Goal: Contribute content: Contribute content

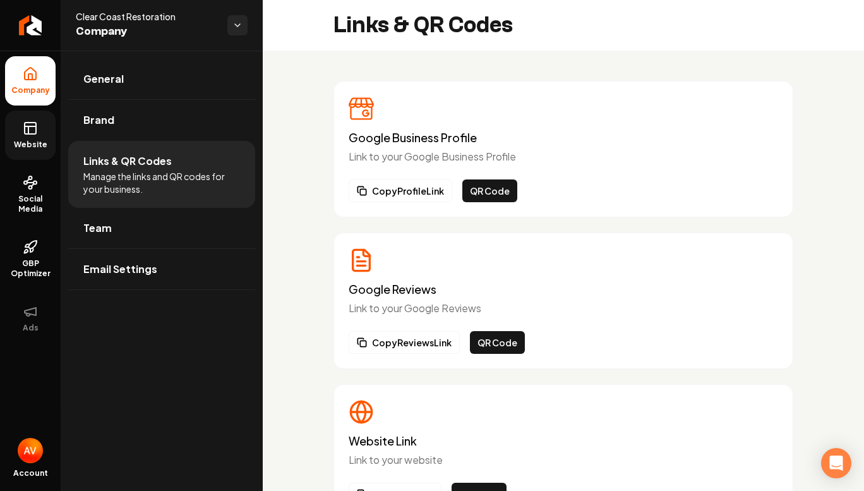
click at [31, 133] on icon at bounding box center [30, 128] width 15 height 15
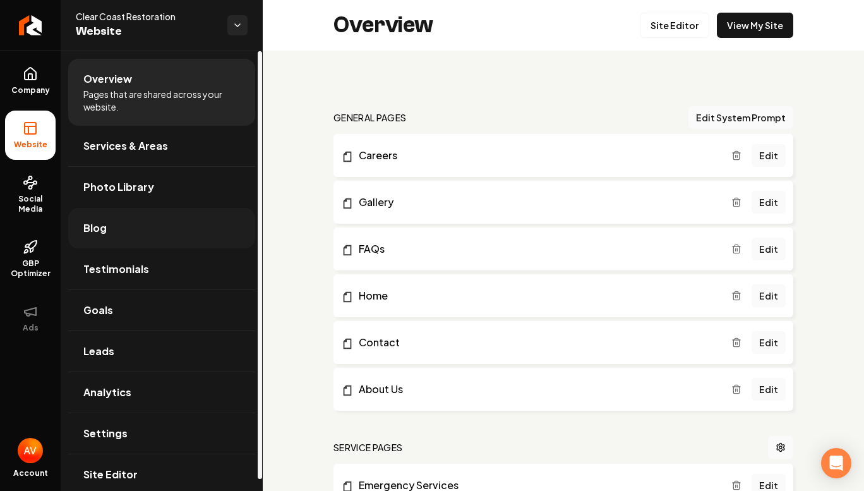
click at [159, 227] on link "Blog" at bounding box center [161, 228] width 187 height 40
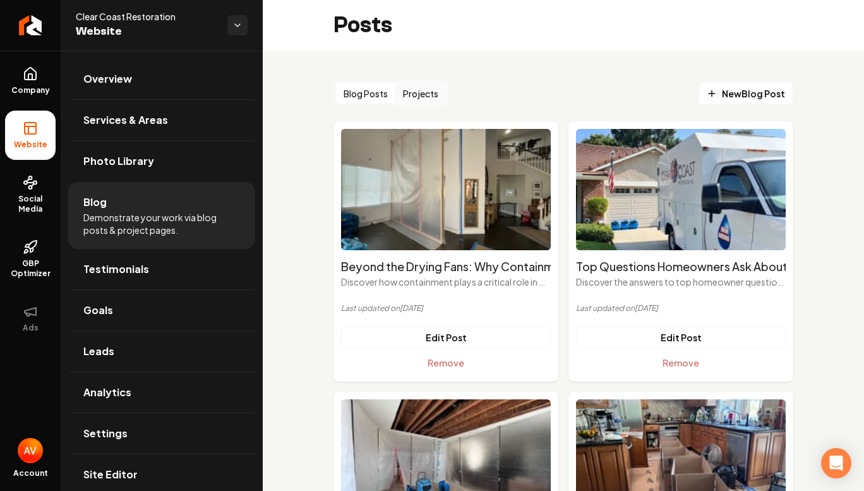
click at [427, 95] on button "Projects" at bounding box center [421, 93] width 51 height 20
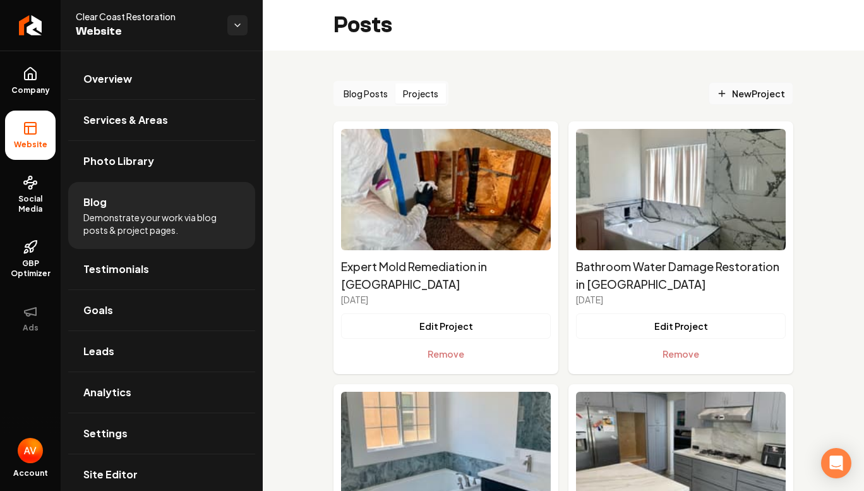
click at [719, 93] on span "New Project" at bounding box center [751, 93] width 68 height 13
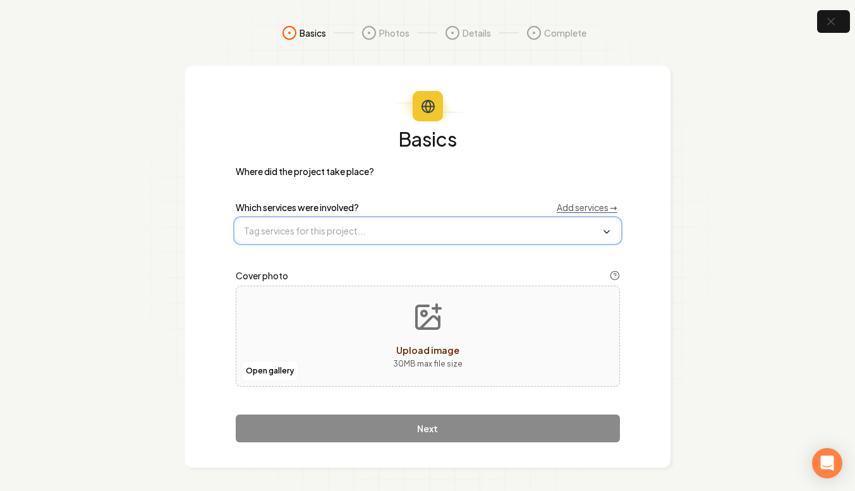
click at [376, 232] on input "text" at bounding box center [427, 230] width 383 height 23
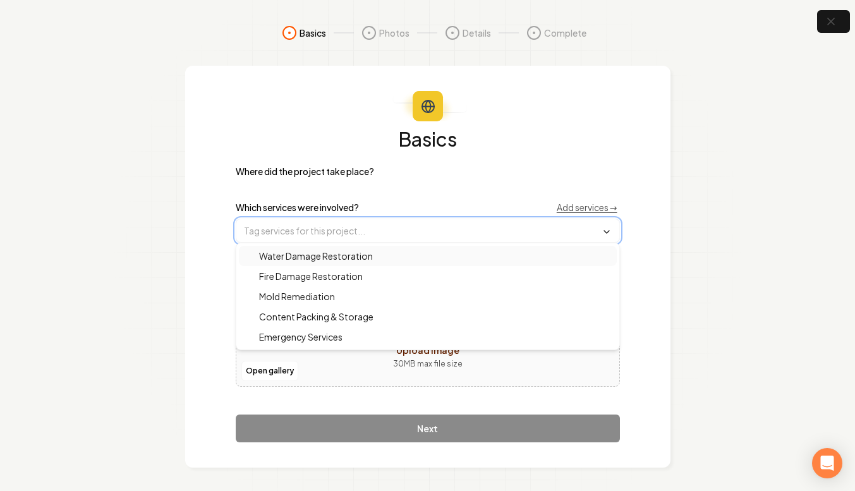
click at [357, 255] on span "Water Damage Restoration" at bounding box center [308, 256] width 129 height 13
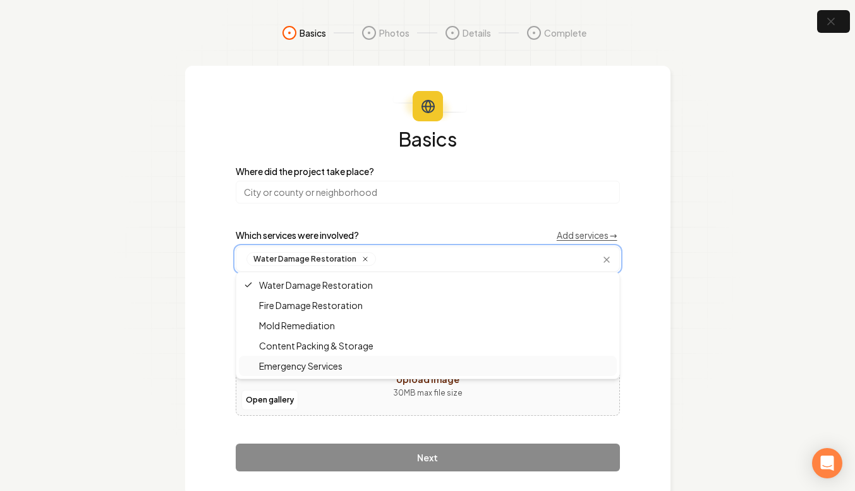
click at [305, 365] on span "Emergency Services" at bounding box center [293, 366] width 99 height 13
click at [171, 274] on section "Basics Photos Details Complete Basics Where did the project take place? Which s…" at bounding box center [427, 261] width 855 height 522
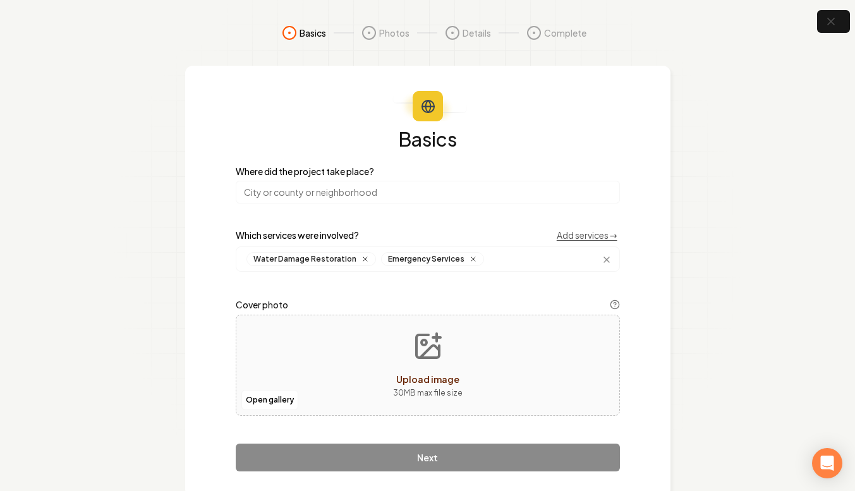
click at [281, 191] on input "search" at bounding box center [428, 192] width 384 height 23
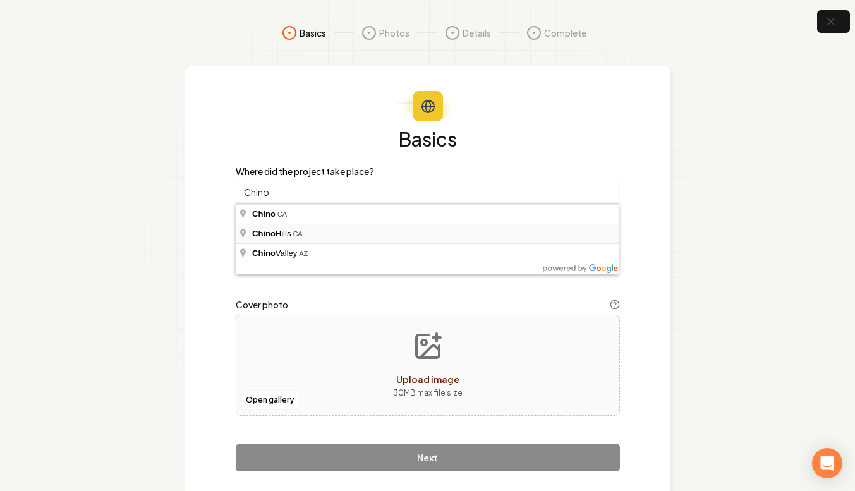
type input "[GEOGRAPHIC_DATA], [GEOGRAPHIC_DATA]"
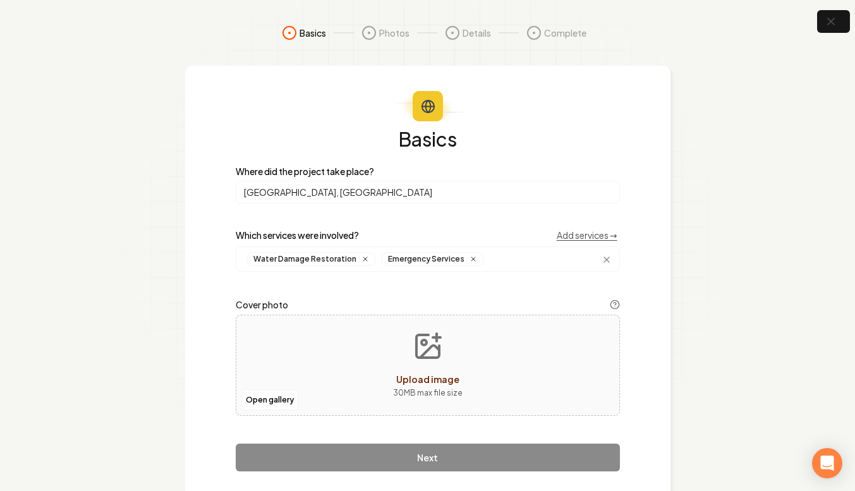
click at [327, 361] on div "Open gallery Upload image 30 MB max file size" at bounding box center [428, 365] width 384 height 101
type input "**********"
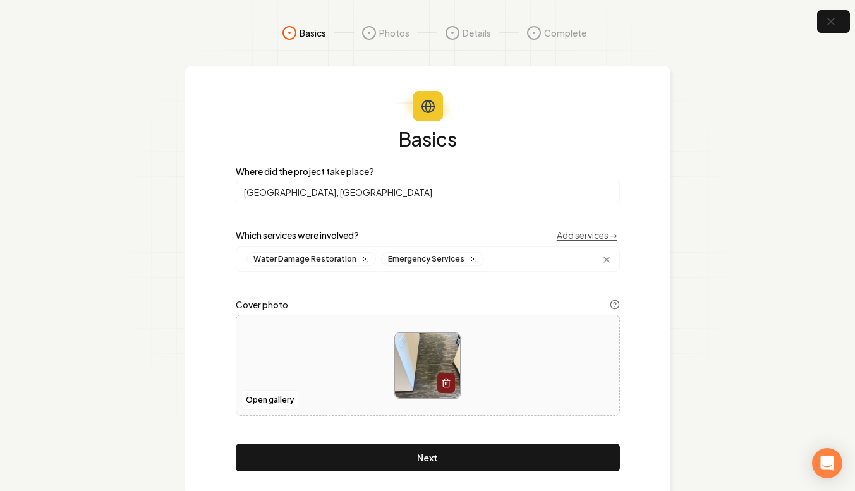
click at [455, 456] on button "Next" at bounding box center [428, 458] width 384 height 28
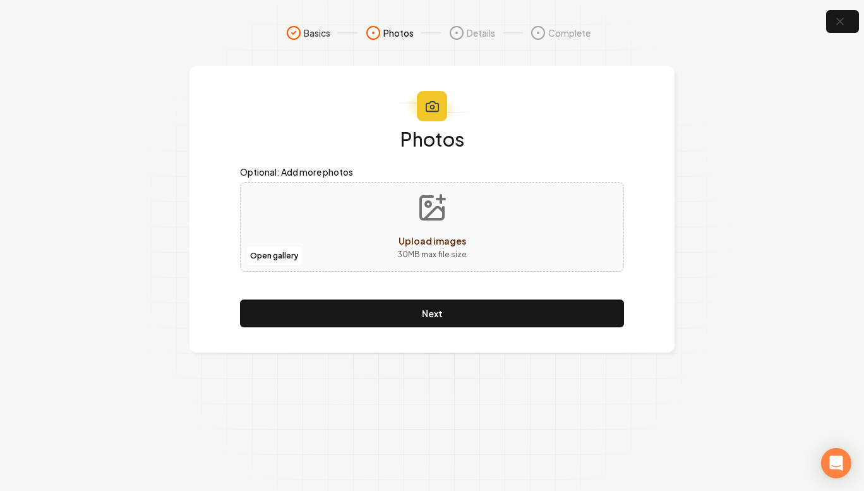
click at [455, 456] on section "Basics Photos Details Complete Photos Optional: Add more photos Open gallery Up…" at bounding box center [432, 245] width 864 height 491
drag, startPoint x: 455, startPoint y: 456, endPoint x: 444, endPoint y: 245, distance: 211.3
click at [444, 245] on section "Basics Photos Details Complete Photos Optional: Add more photos Open gallery Up…" at bounding box center [432, 245] width 864 height 491
click at [458, 211] on button "Upload images 30 MB max file size" at bounding box center [432, 227] width 90 height 88
type input "**********"
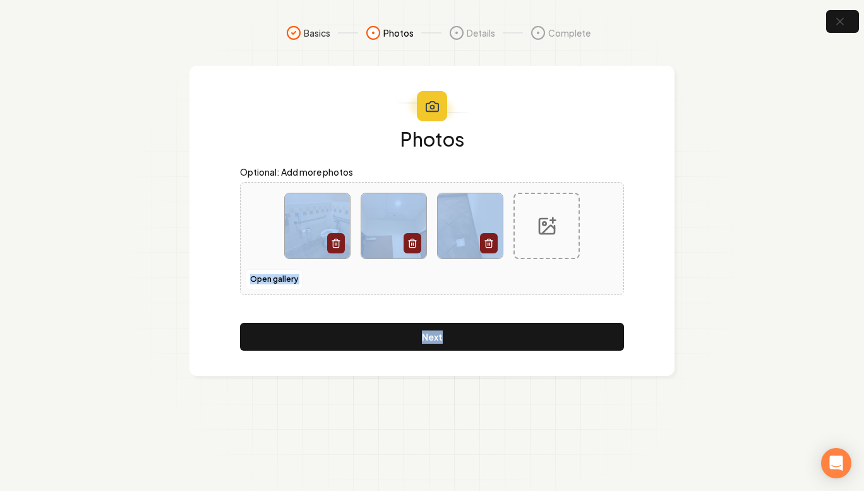
click at [663, 257] on div "Photos Optional: Add more photos Open gallery Next" at bounding box center [432, 221] width 485 height 310
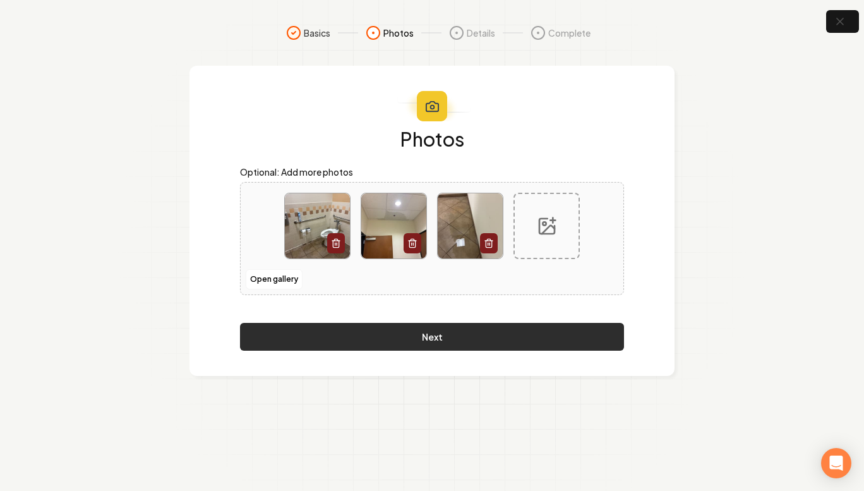
click at [511, 342] on button "Next" at bounding box center [432, 337] width 384 height 28
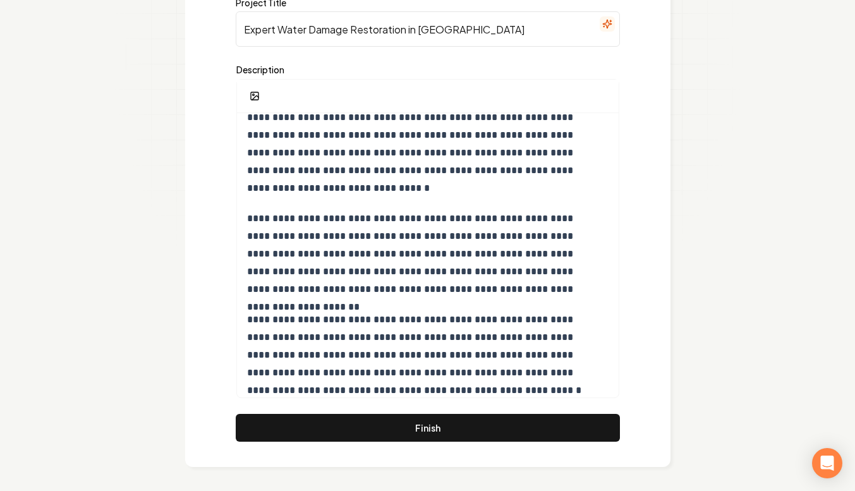
scroll to position [163, 0]
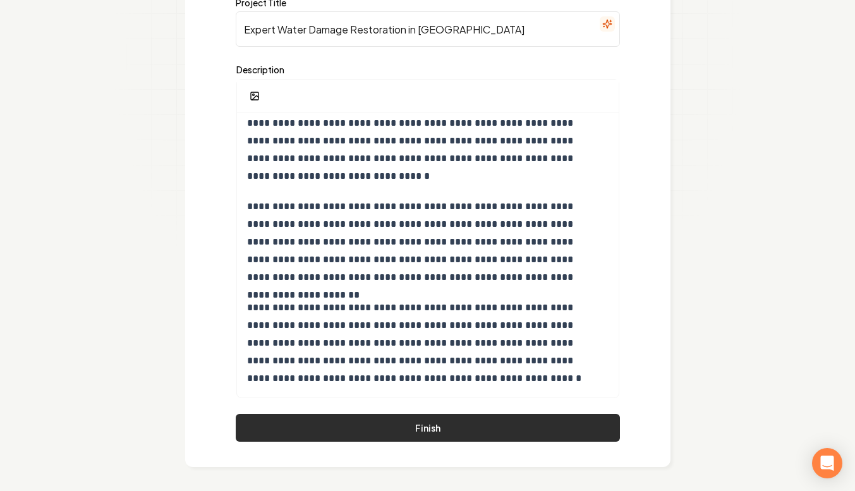
click at [404, 421] on button "Finish" at bounding box center [428, 428] width 384 height 28
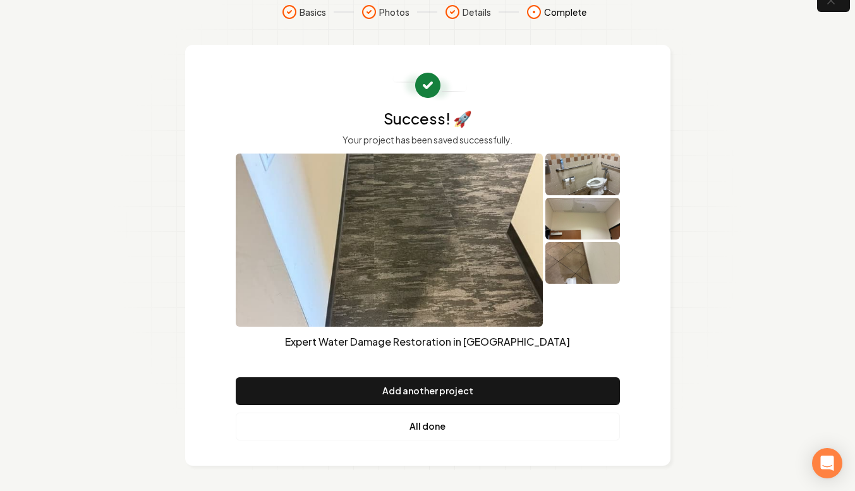
scroll to position [19, 0]
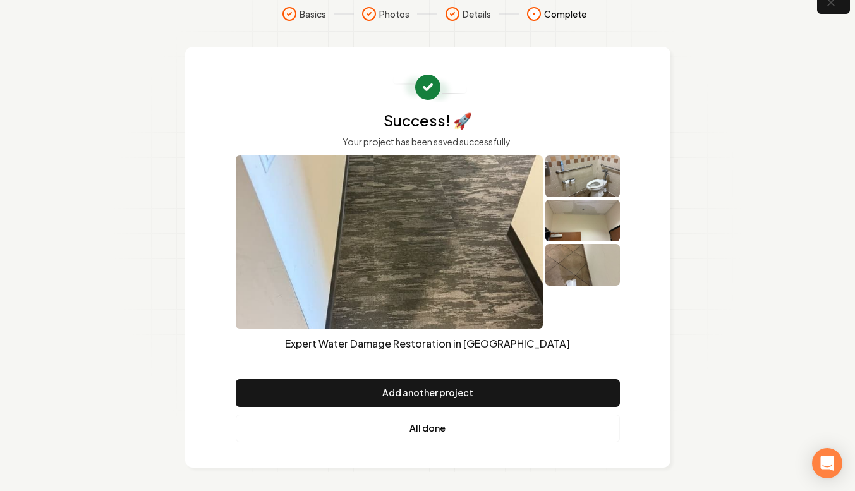
click at [397, 422] on link "All done" at bounding box center [428, 429] width 384 height 28
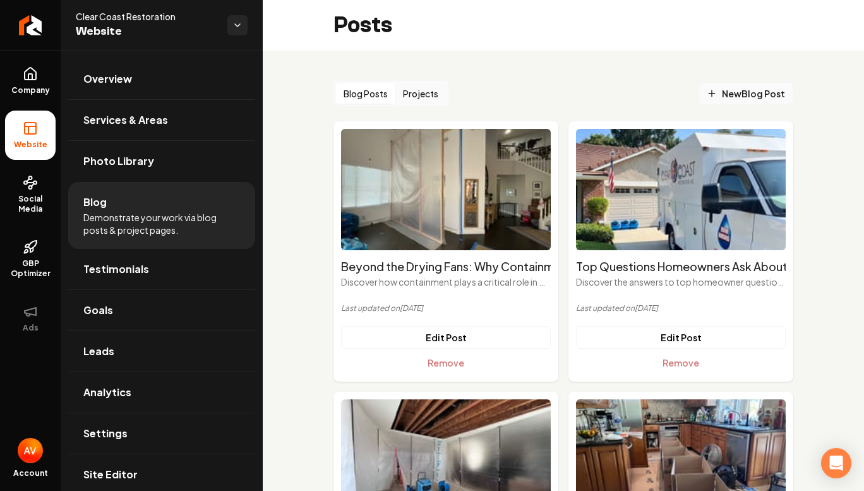
click at [708, 94] on icon "Main content area" at bounding box center [712, 93] width 10 height 10
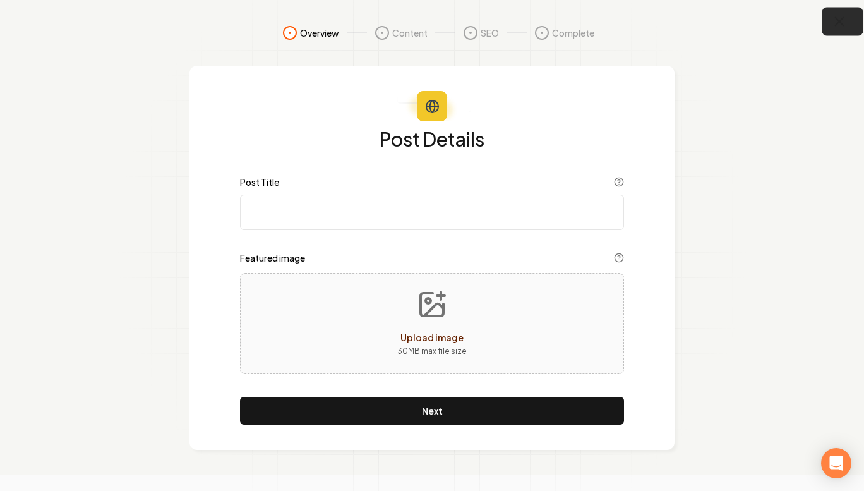
click at [845, 21] on icon "button" at bounding box center [840, 22] width 16 height 16
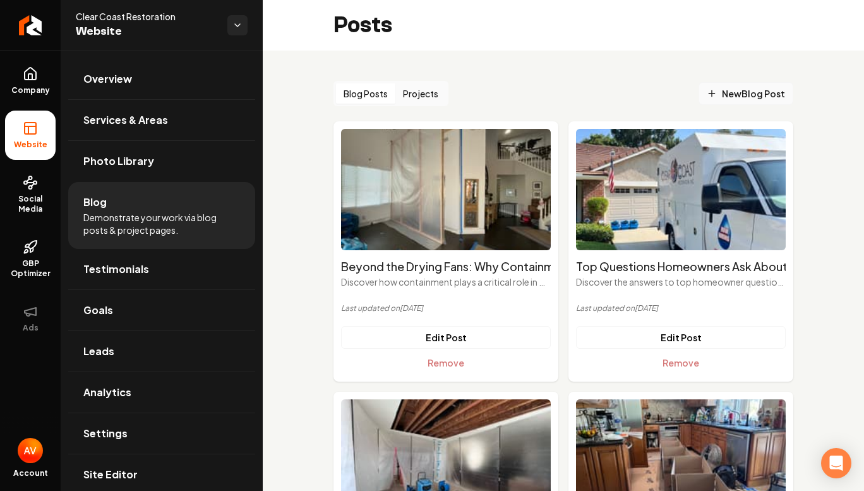
click at [724, 95] on span "New Blog Post" at bounding box center [746, 93] width 78 height 13
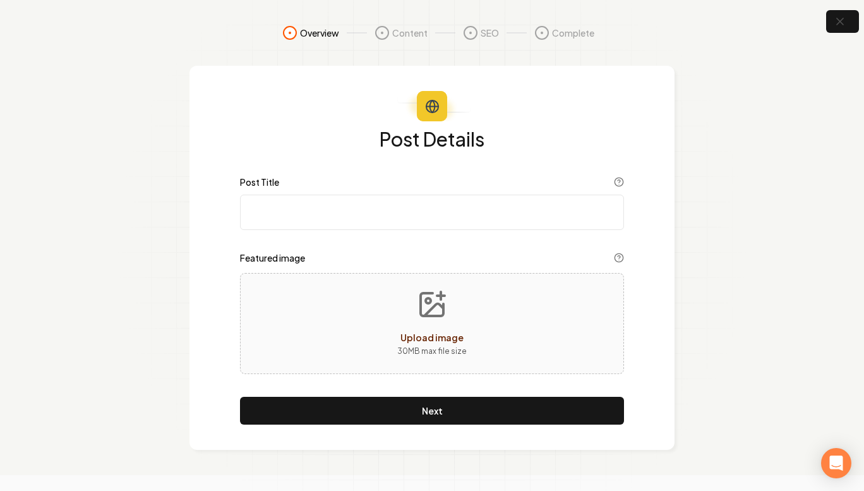
paste input "Broken Toilet Valve Leads to Costly Commercial Water Damage"
click at [423, 214] on input "Post Title" at bounding box center [432, 212] width 384 height 35
type input "Broken Toilet Valve Leads to Costly Commercial Water Damage"
click at [414, 314] on button "Upload image 30 MB max file size" at bounding box center [432, 323] width 90 height 88
type input "**********"
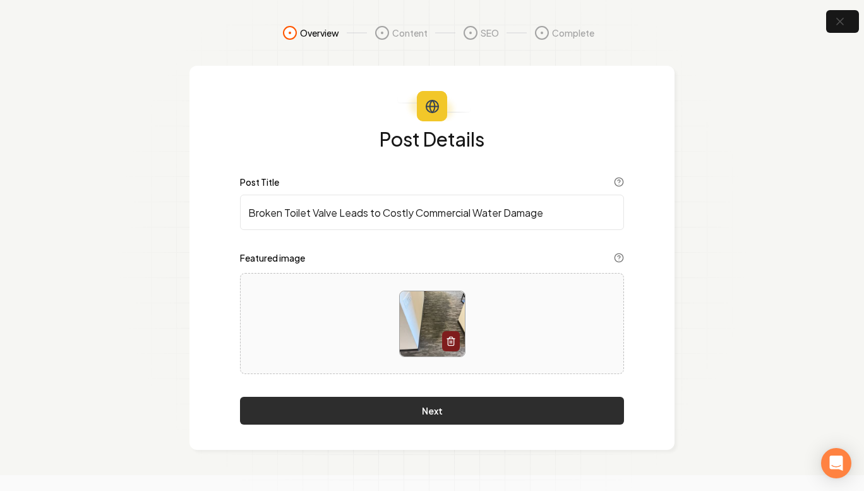
click at [473, 411] on button "Next" at bounding box center [432, 411] width 384 height 28
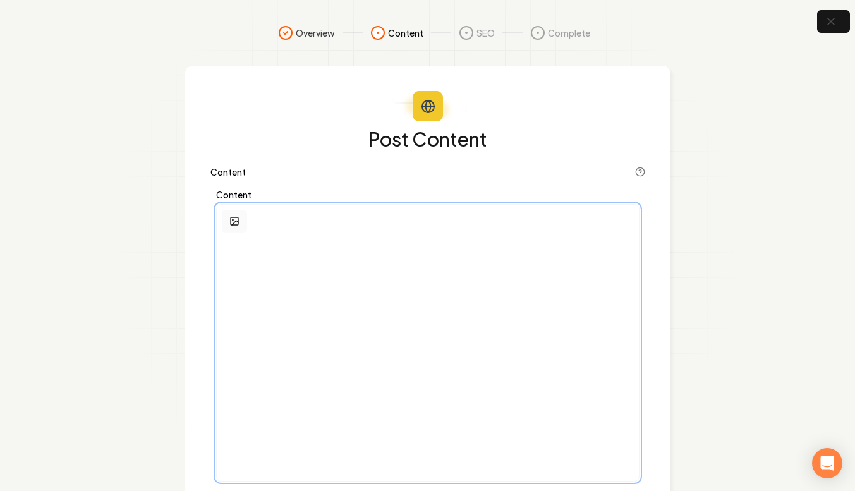
click at [226, 224] on button "button" at bounding box center [234, 221] width 25 height 23
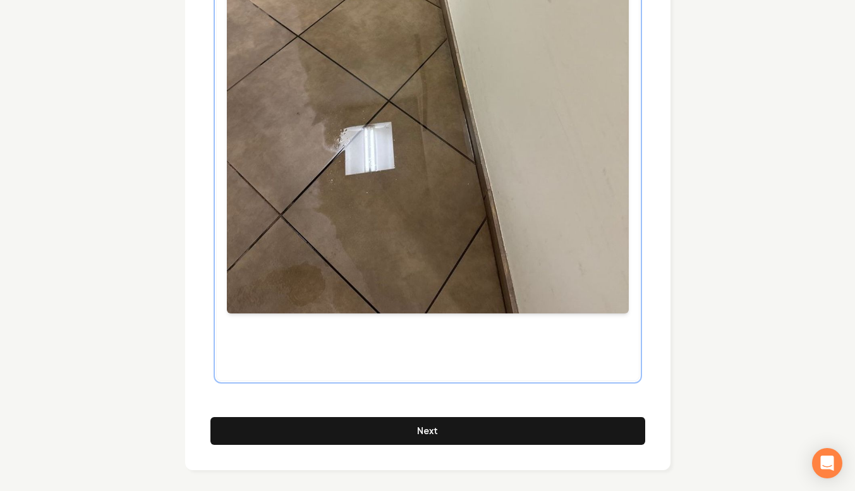
click at [279, 349] on div at bounding box center [428, 61] width 422 height 638
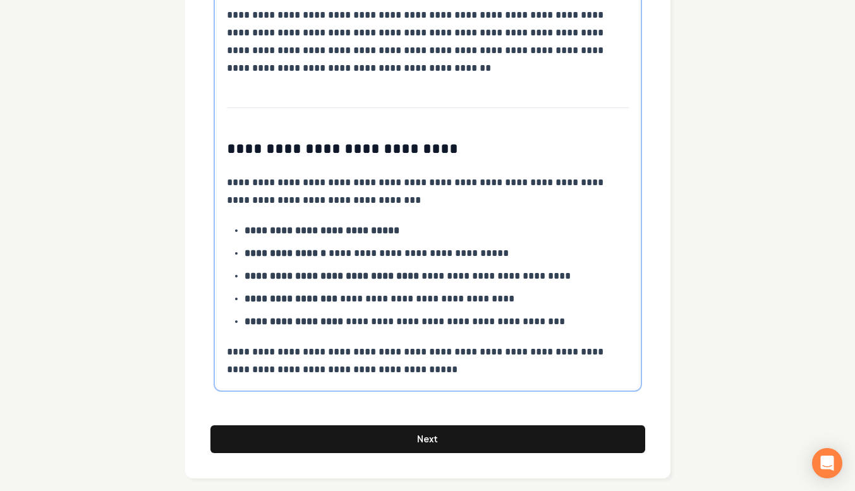
scroll to position [1187, 0]
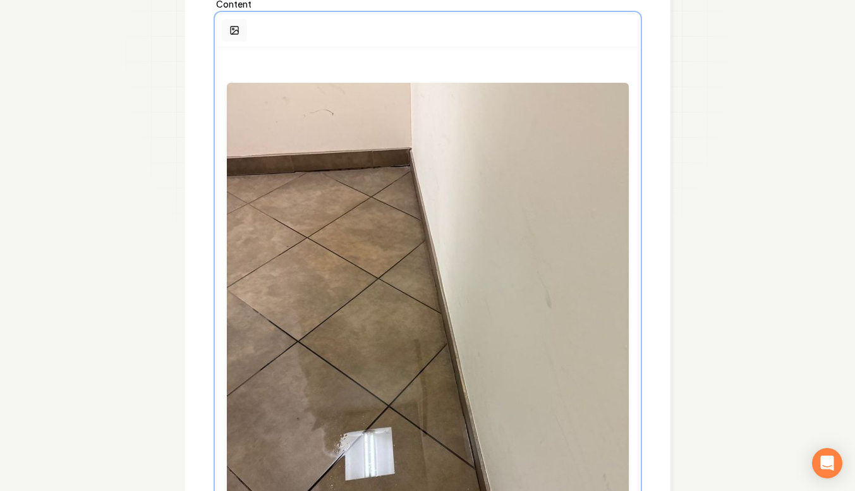
click at [231, 28] on rect "button" at bounding box center [235, 31] width 8 height 8
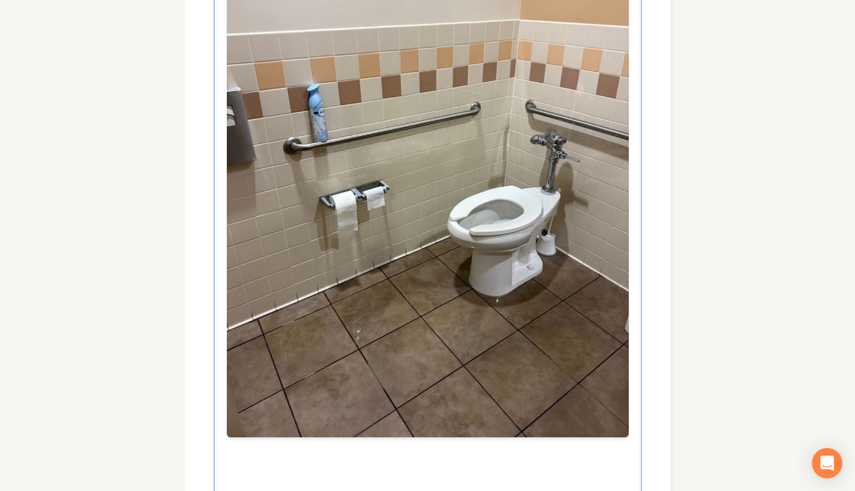
scroll to position [1687, 0]
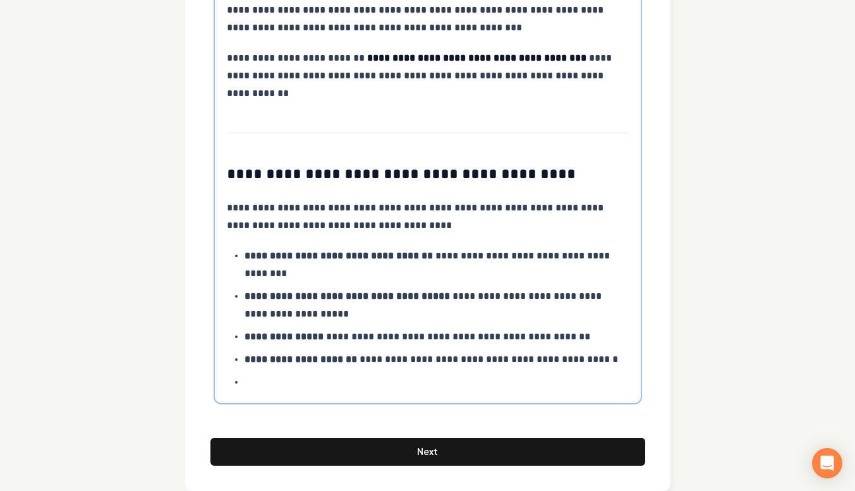
scroll to position [2641, 0]
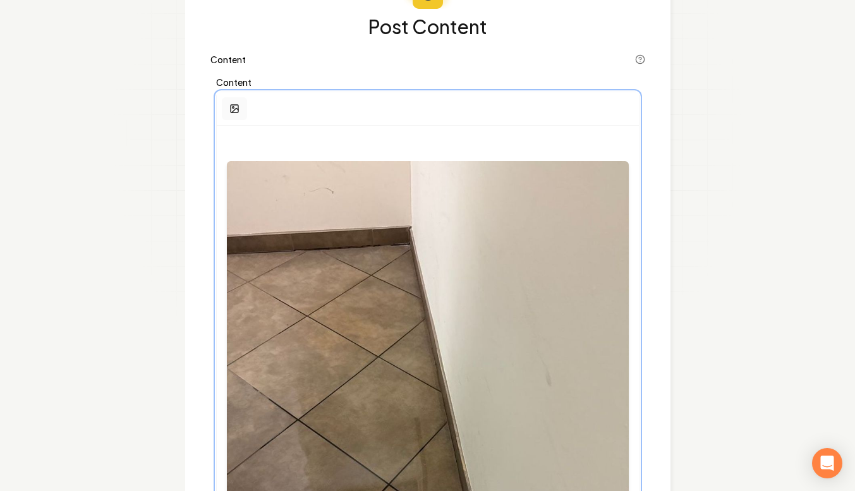
click at [227, 109] on button "button" at bounding box center [234, 108] width 25 height 23
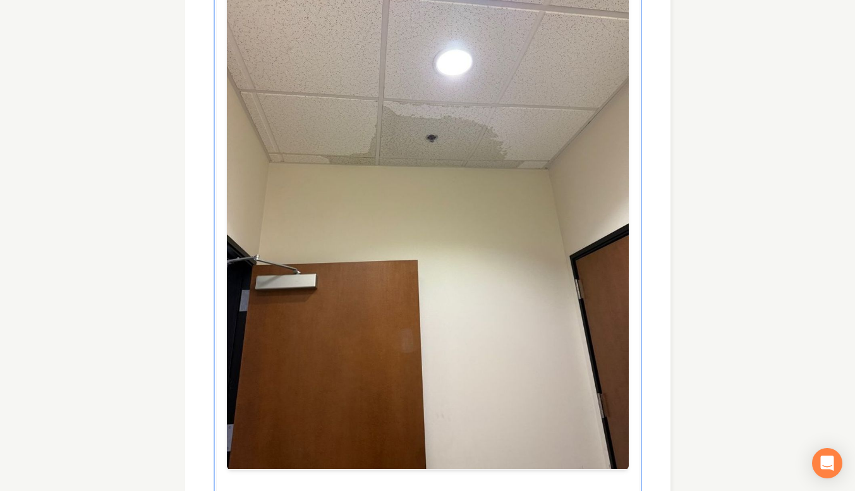
scroll to position [3139, 0]
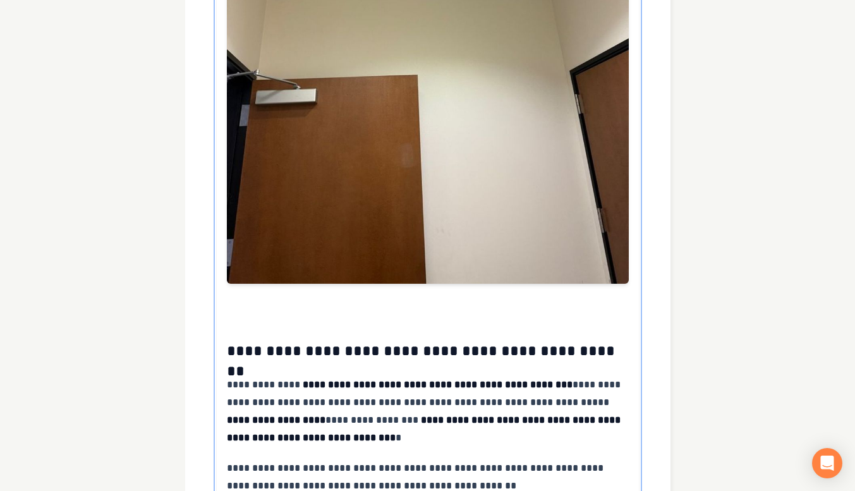
scroll to position [3308, 0]
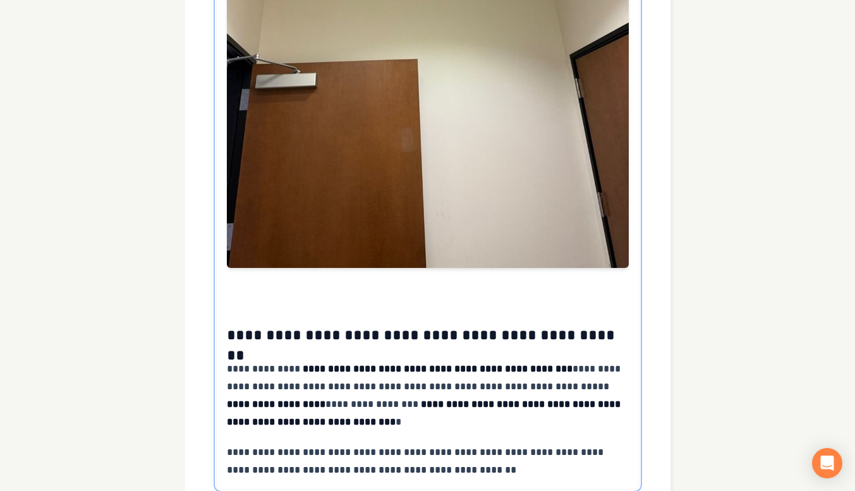
click at [306, 404] on strong "**********" at bounding box center [276, 403] width 99 height 9
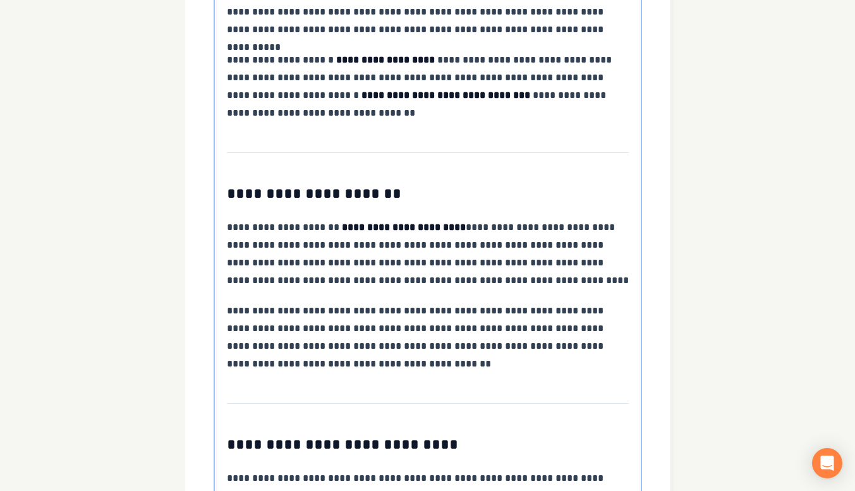
scroll to position [874, 0]
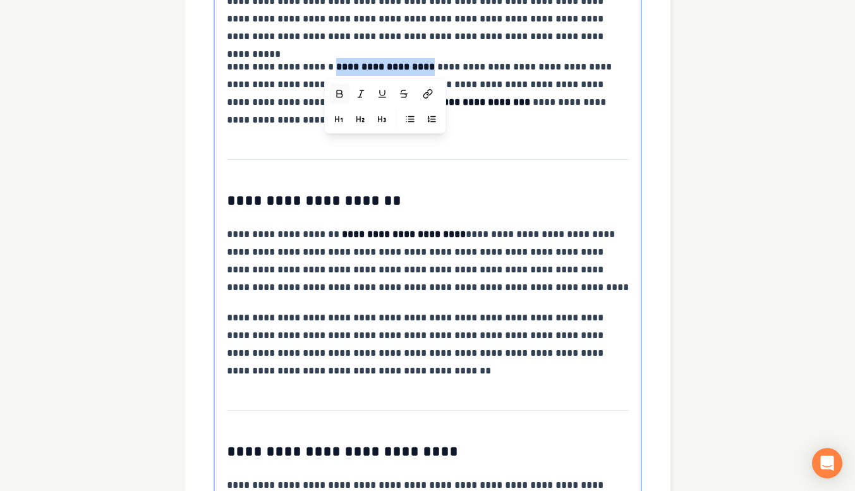
drag, startPoint x: 437, startPoint y: 70, endPoint x: 328, endPoint y: 68, distance: 109.3
click at [336, 68] on strong "**********" at bounding box center [385, 66] width 99 height 9
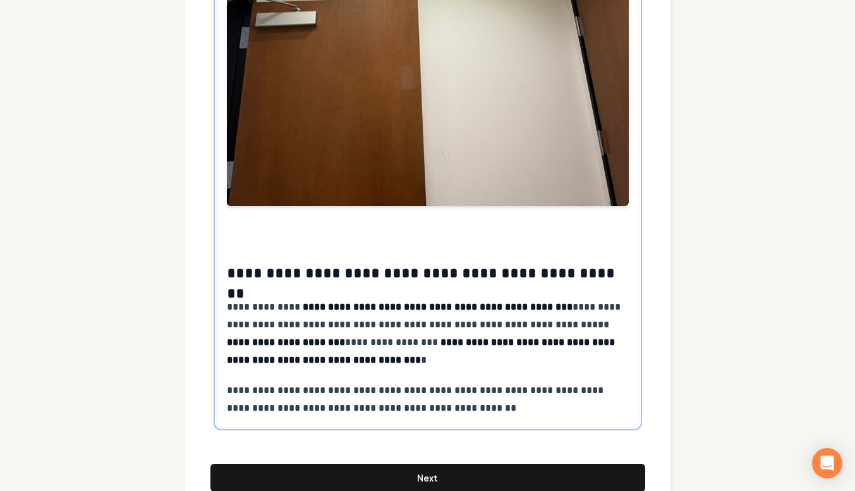
scroll to position [3417, 0]
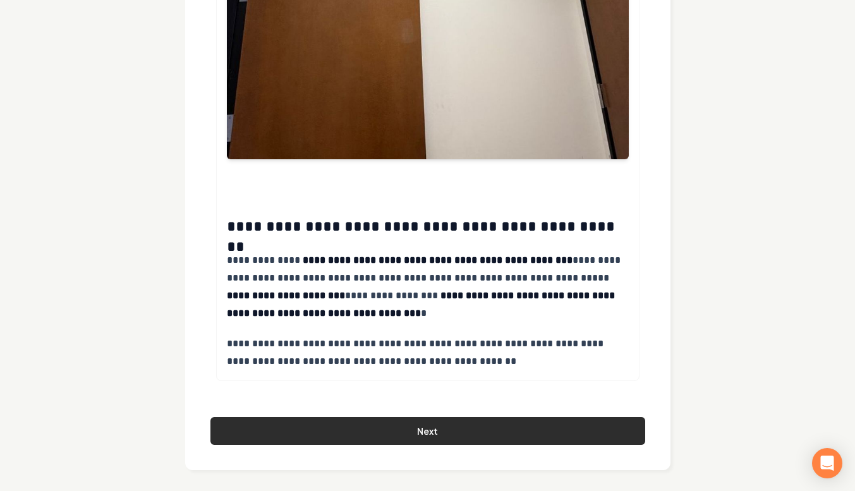
click at [439, 428] on button "Next" at bounding box center [427, 431] width 435 height 28
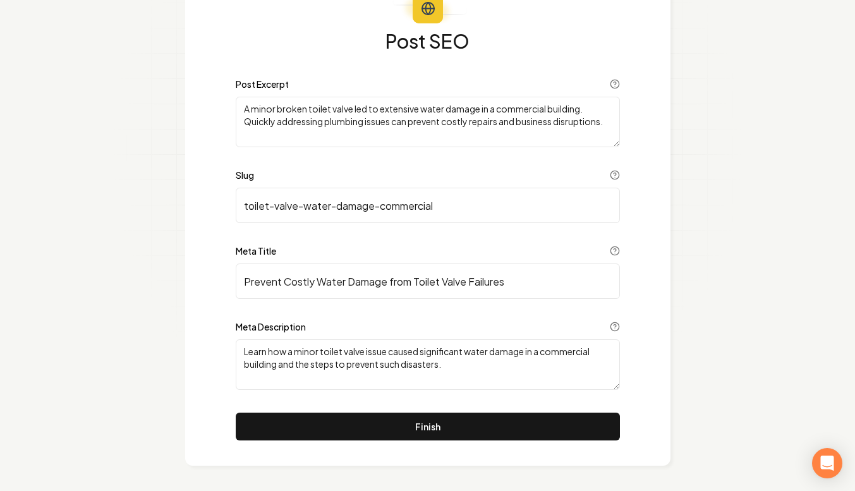
scroll to position [98, 0]
click at [439, 428] on button "Finish" at bounding box center [428, 427] width 384 height 28
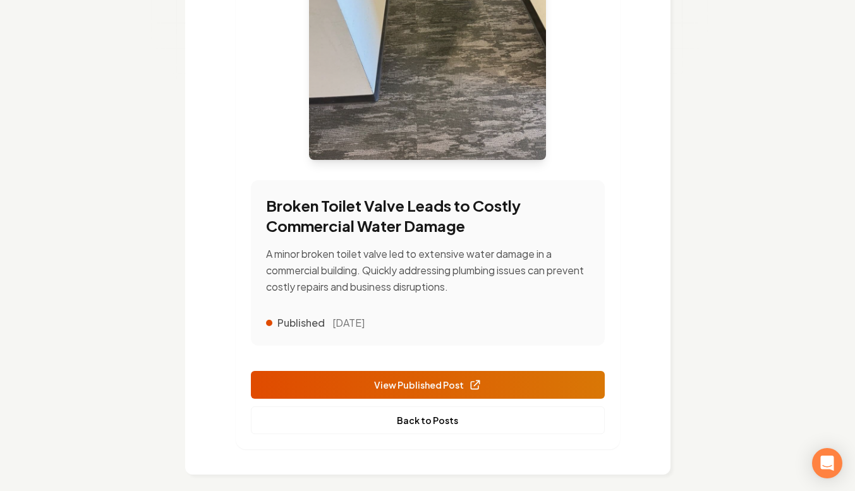
scroll to position [365, 0]
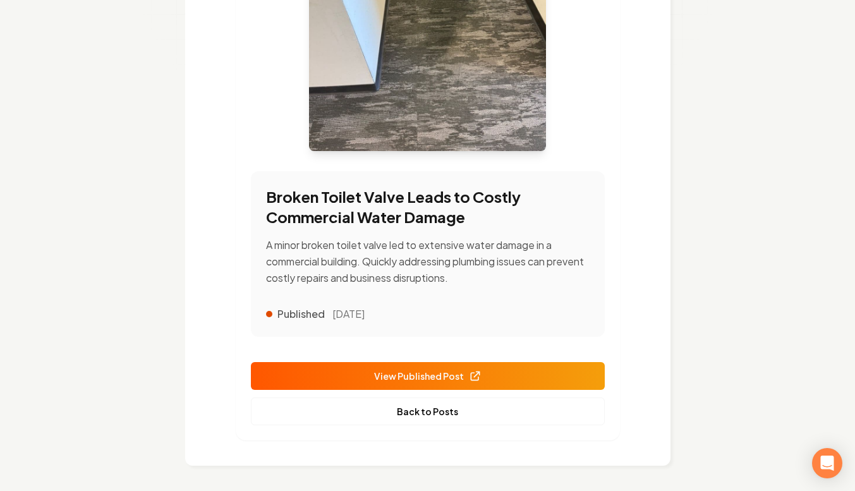
click at [372, 375] on link "View Published Post" at bounding box center [428, 376] width 354 height 28
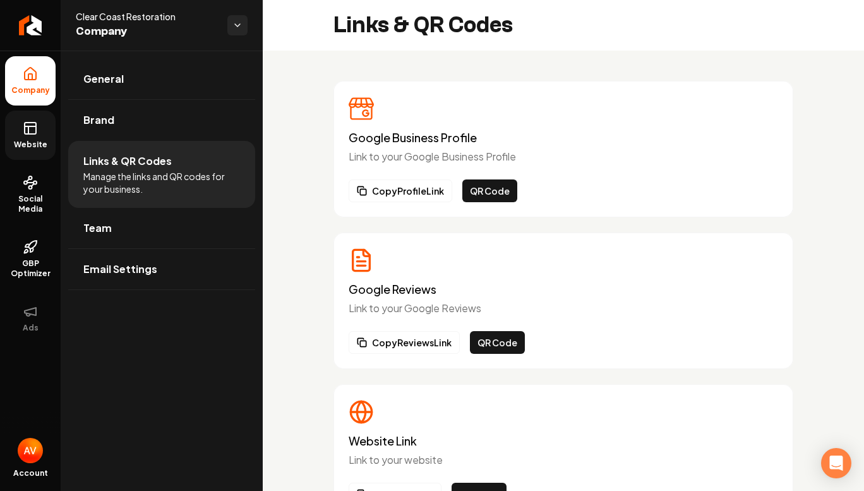
click at [37, 153] on link "Website" at bounding box center [30, 135] width 51 height 49
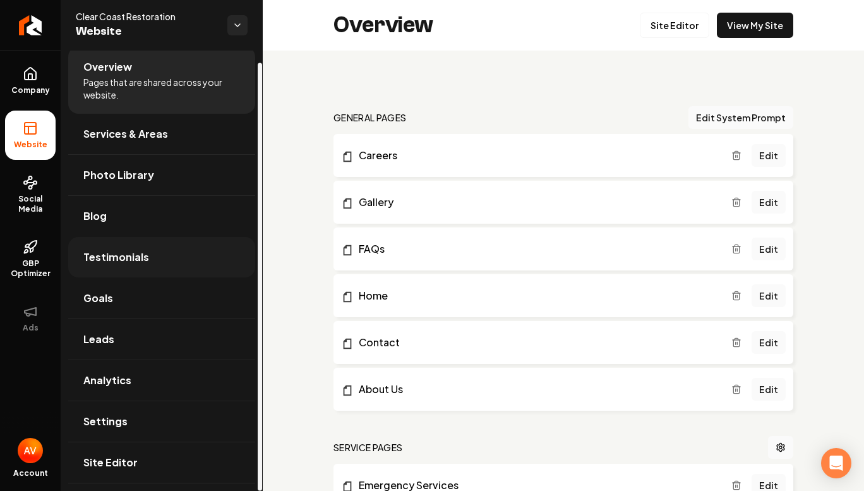
scroll to position [12, 0]
click at [134, 464] on span "Site Editor" at bounding box center [110, 462] width 54 height 15
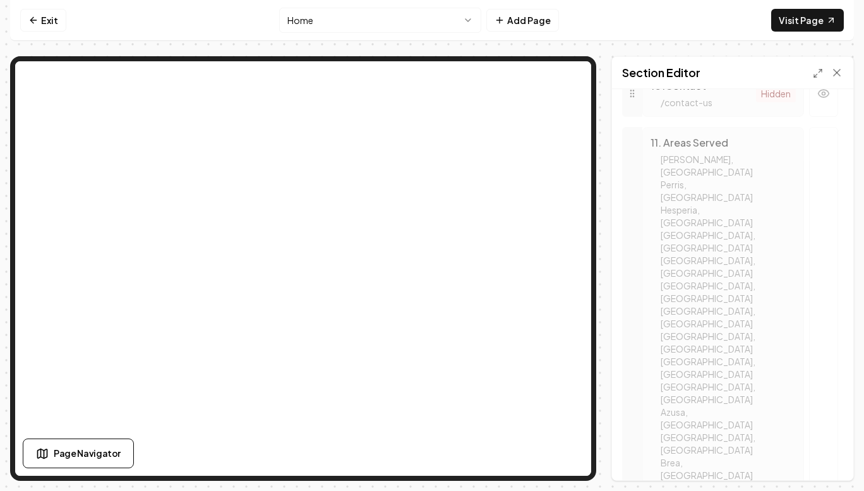
scroll to position [1079, 0]
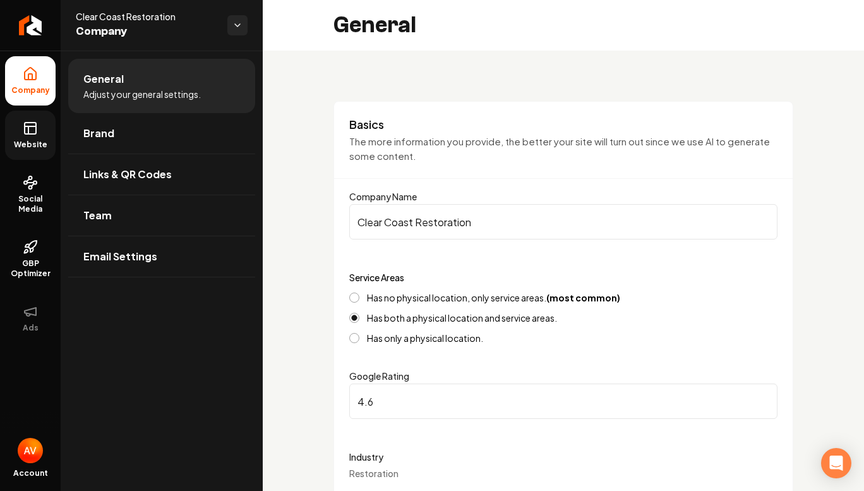
click at [43, 142] on span "Website" at bounding box center [31, 145] width 44 height 10
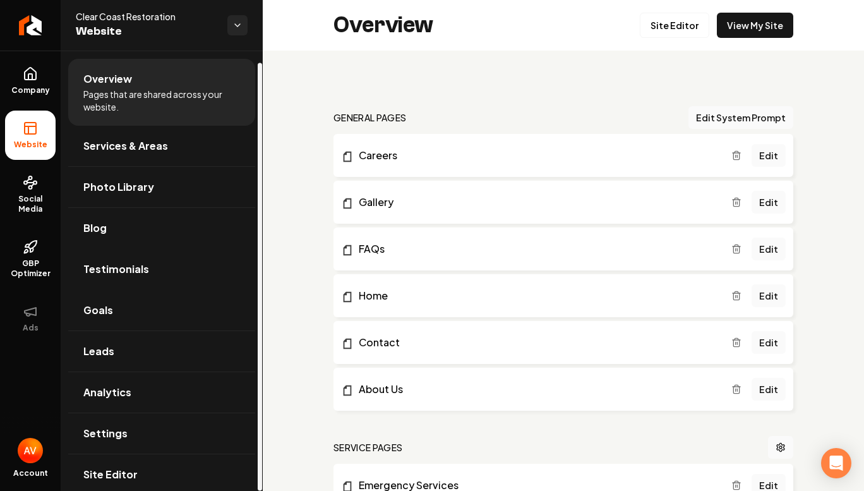
scroll to position [12, 0]
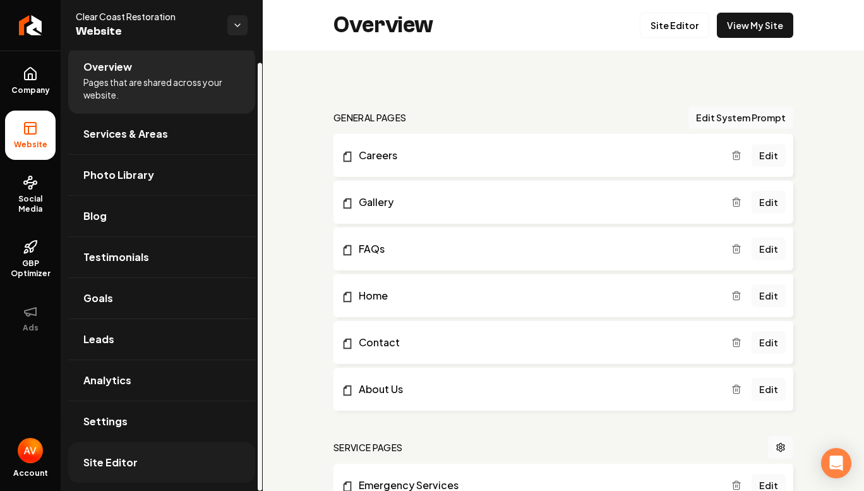
click at [132, 458] on span "Site Editor" at bounding box center [110, 462] width 54 height 15
